Goal: Transaction & Acquisition: Purchase product/service

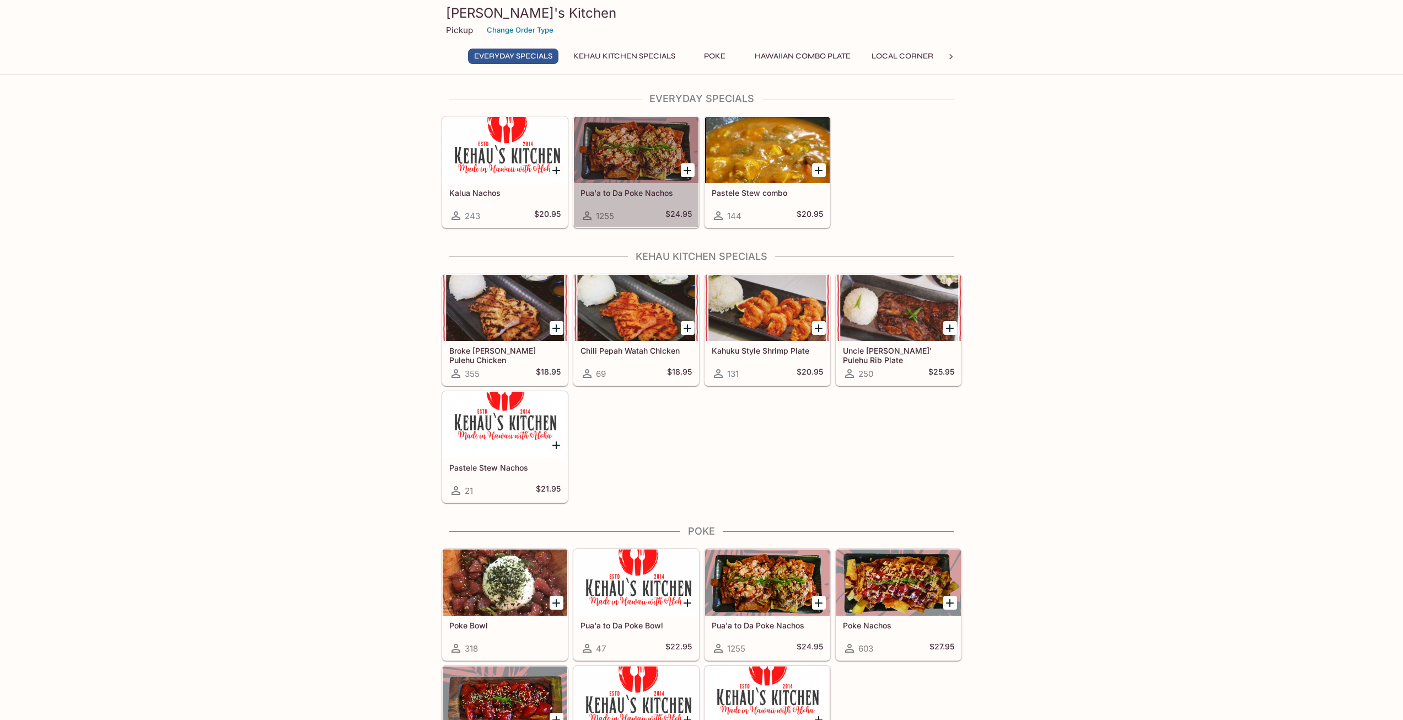
click at [642, 180] on div at bounding box center [636, 150] width 125 height 66
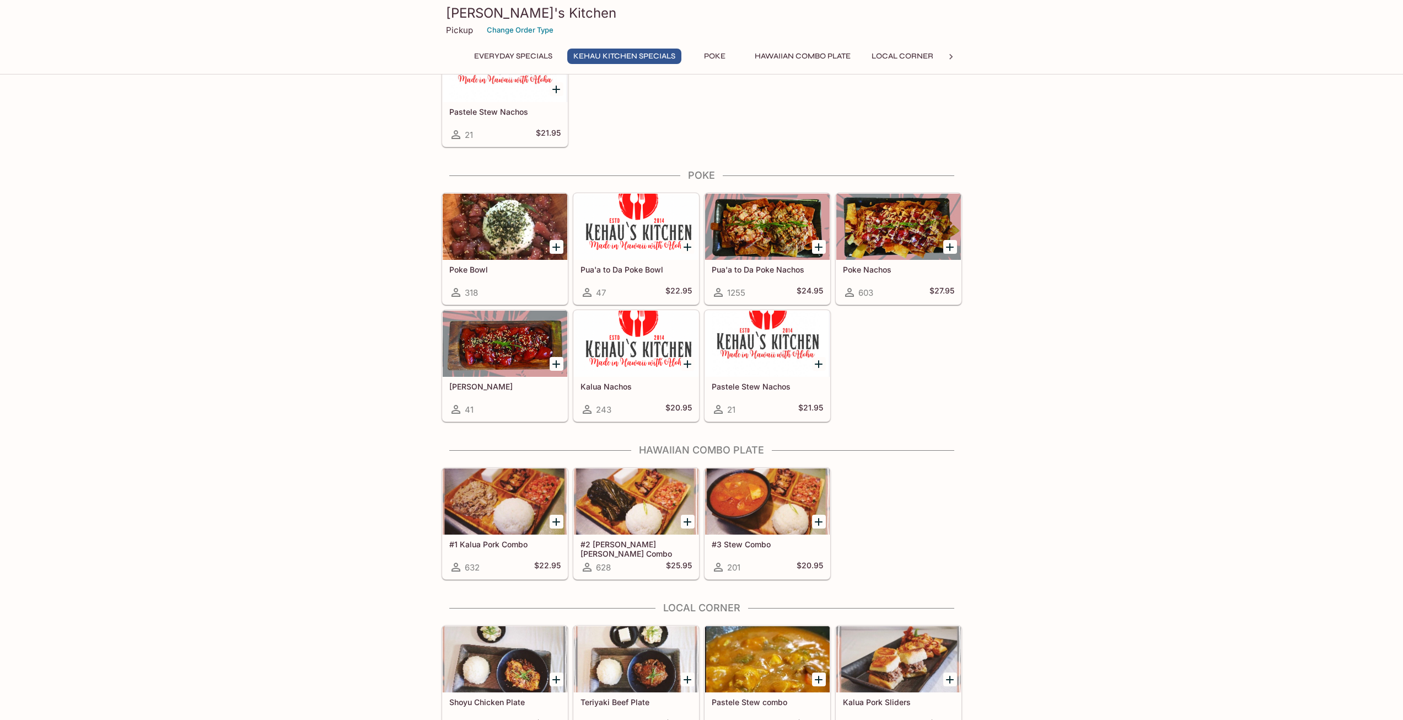
scroll to position [441, 0]
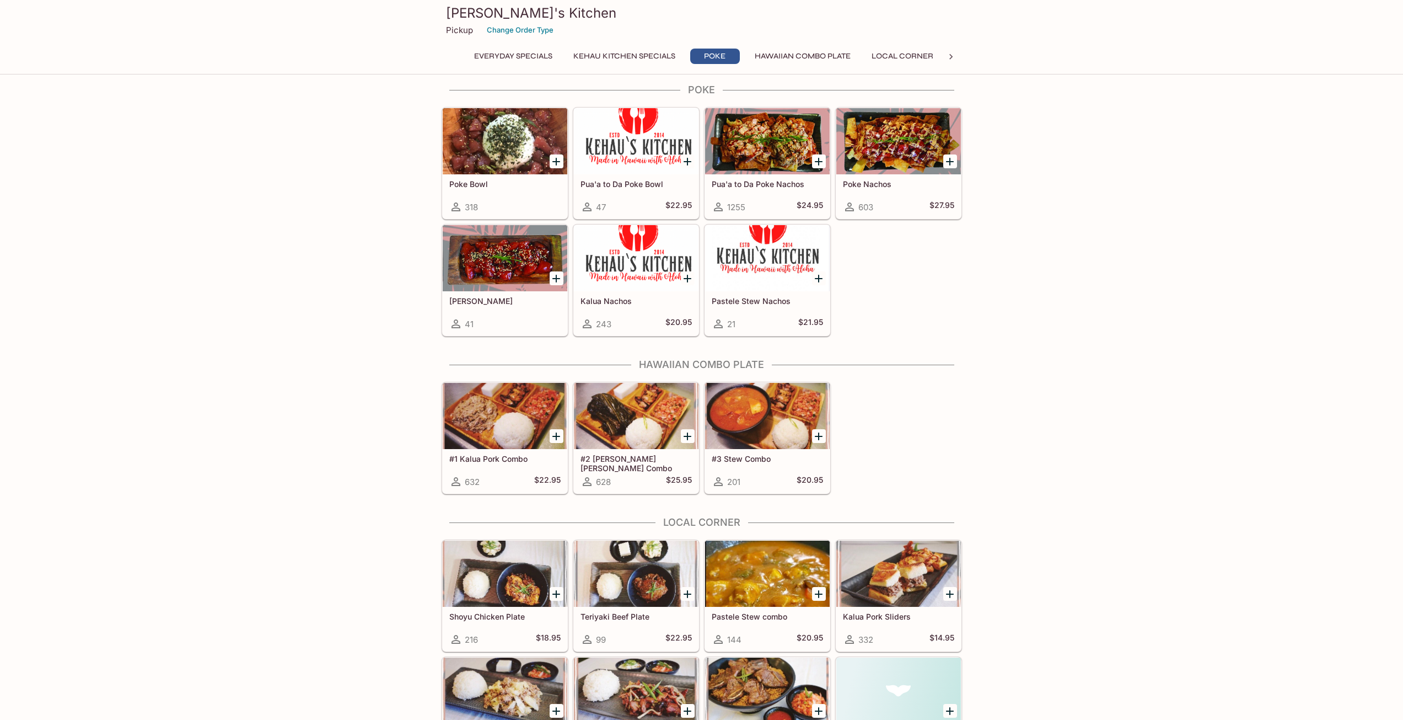
click at [765, 161] on div at bounding box center [767, 141] width 125 height 66
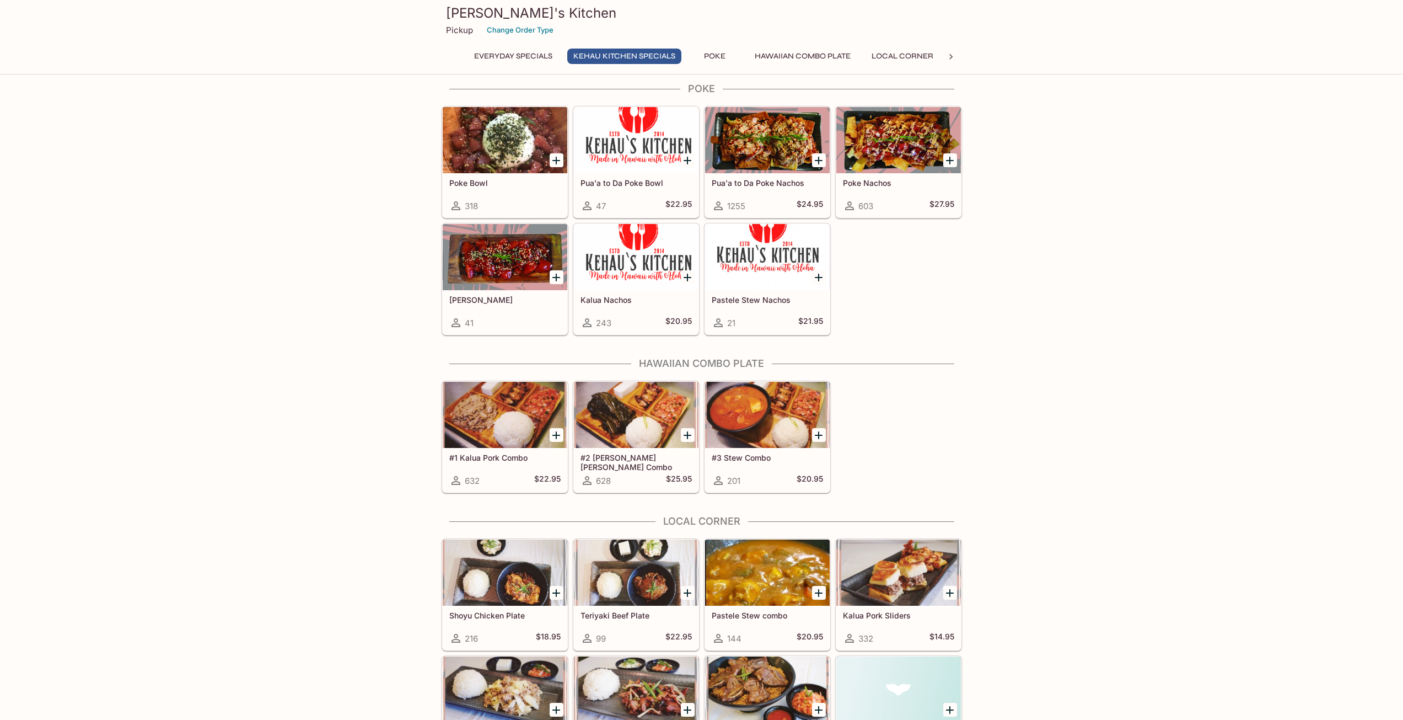
scroll to position [496, 0]
